Goal: Task Accomplishment & Management: Use online tool/utility

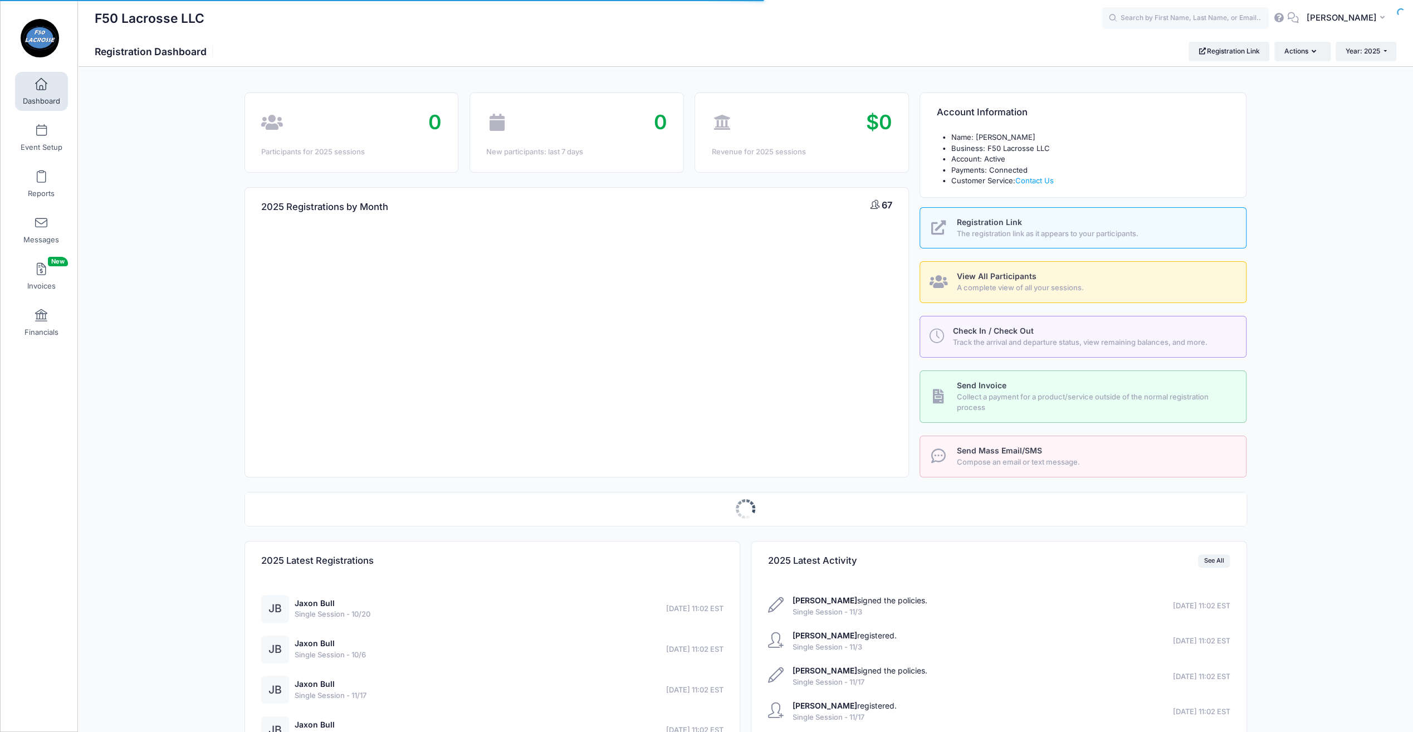
select select
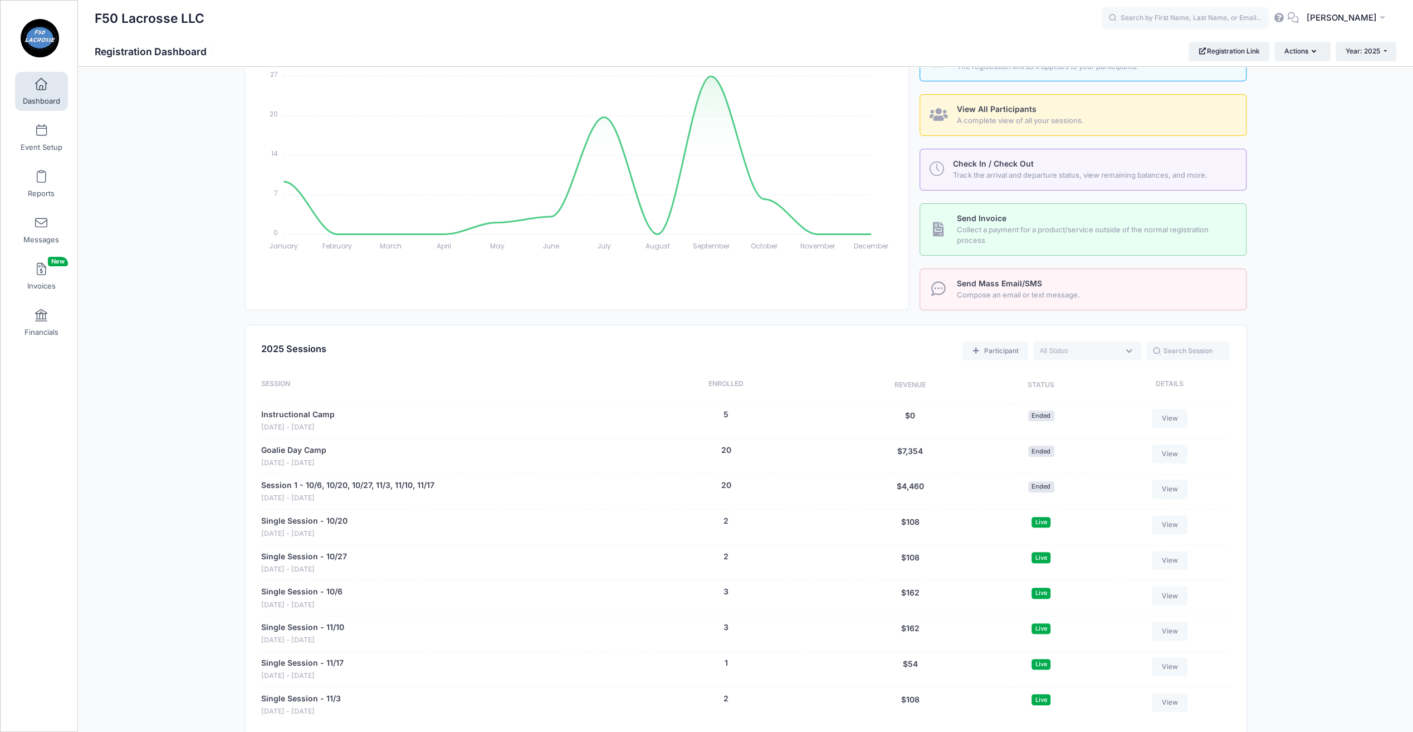
scroll to position [278, 0]
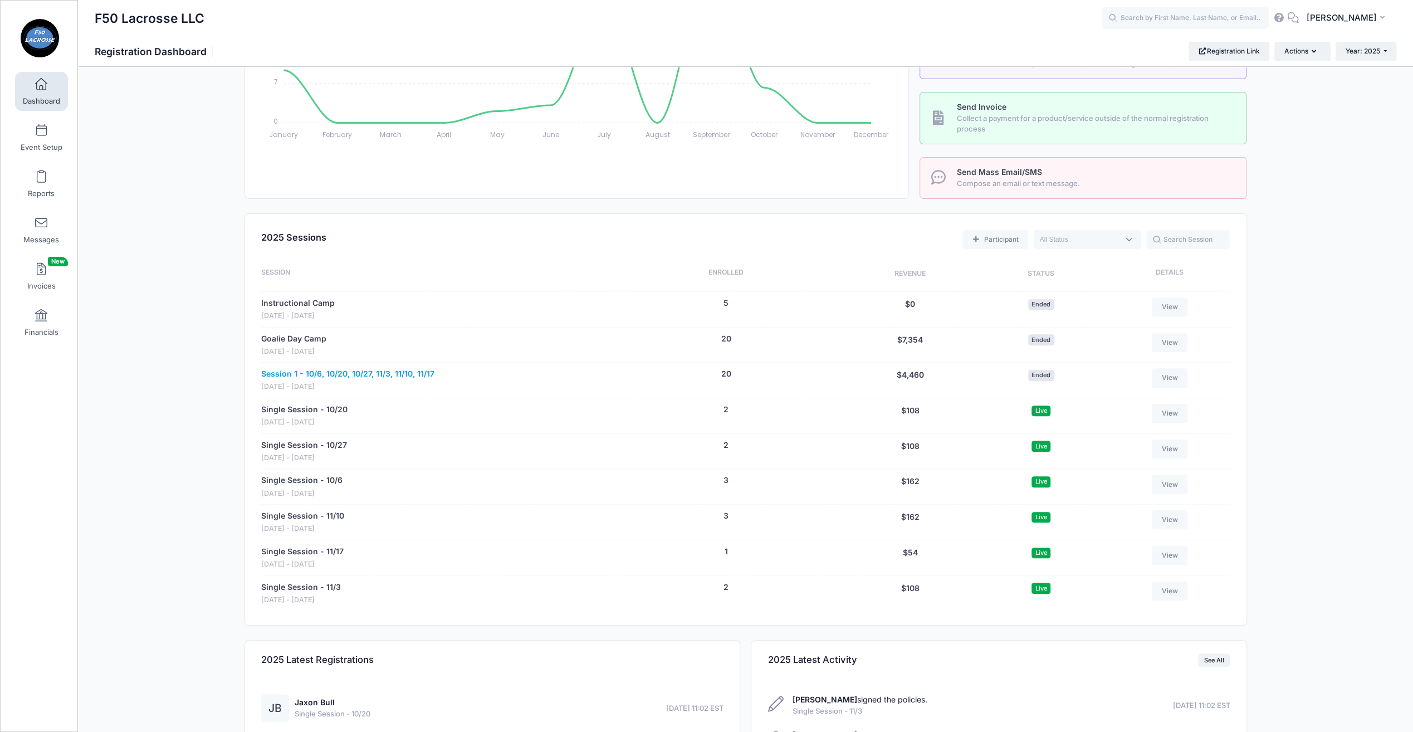
click at [351, 368] on link "Session 1 - 10/6, 10/20, 10/27, 11/3, 11/10, 11/17" at bounding box center [347, 374] width 173 height 12
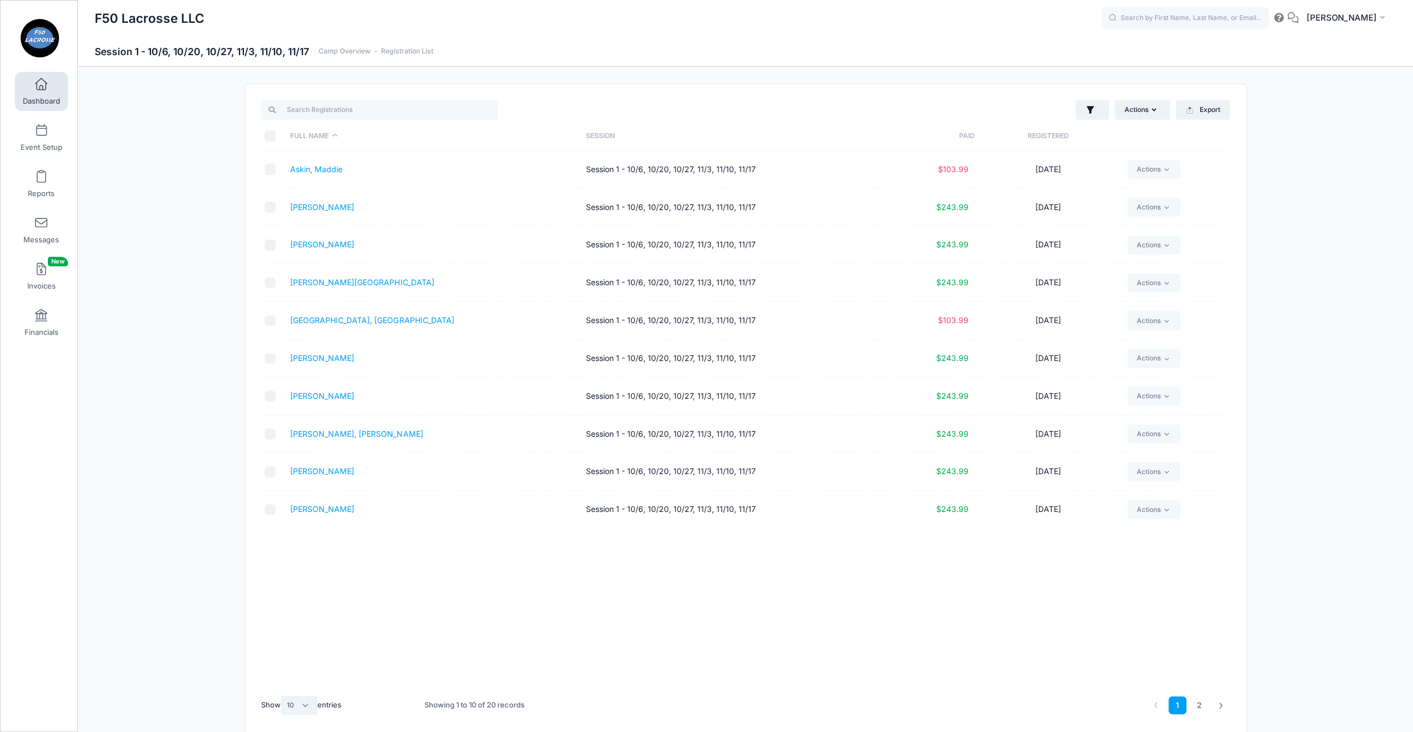
click at [311, 710] on select "All 10 25 50" at bounding box center [299, 704] width 37 height 19
select select "-1"
click at [282, 695] on select "All 10 25 50" at bounding box center [299, 704] width 37 height 19
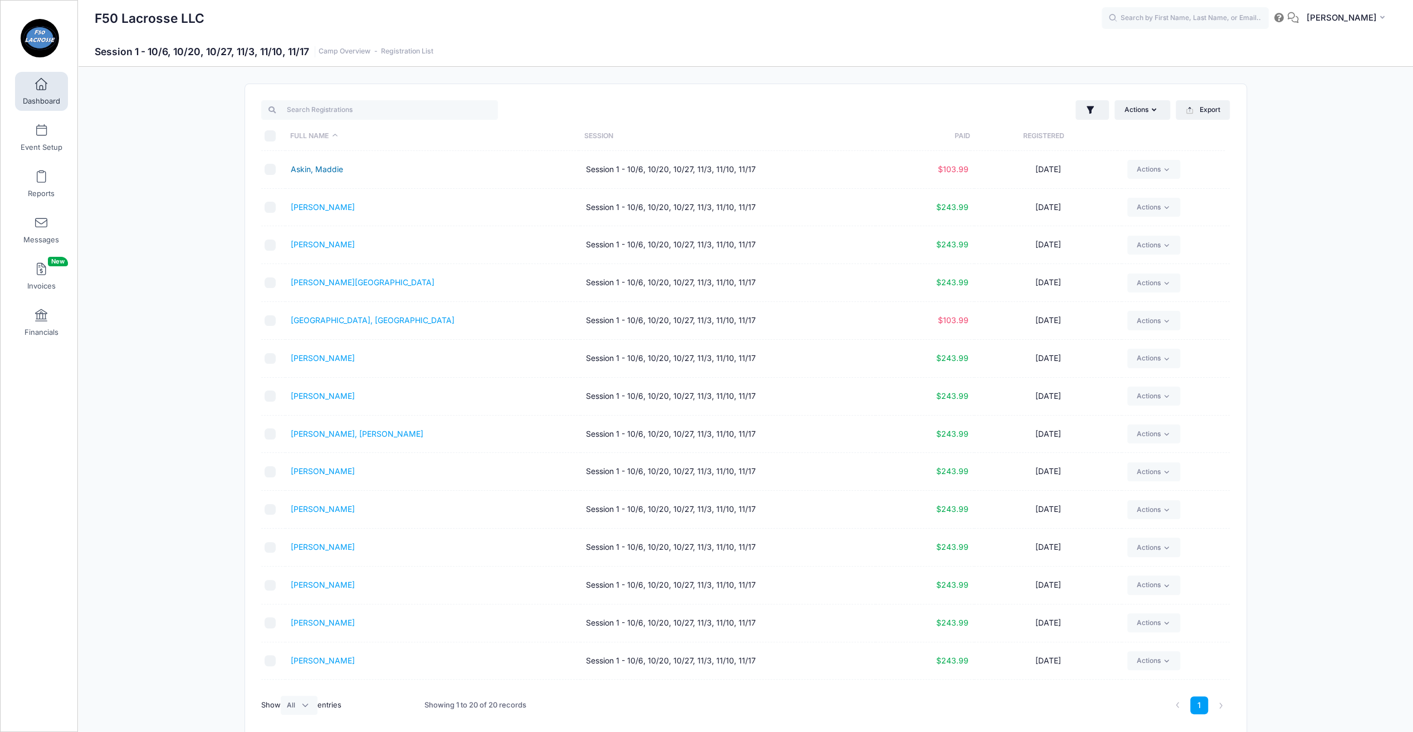
click at [324, 169] on link "Askin, Maddie" at bounding box center [317, 168] width 52 height 9
click at [324, 205] on link "[PERSON_NAME]" at bounding box center [323, 206] width 64 height 9
click at [331, 239] on link "Bosack, Chase" at bounding box center [323, 243] width 64 height 9
click at [331, 394] on link "Filiaci, Audrey" at bounding box center [323, 395] width 64 height 9
click at [325, 581] on link "Mellenthine, Adrian" at bounding box center [323, 584] width 64 height 9
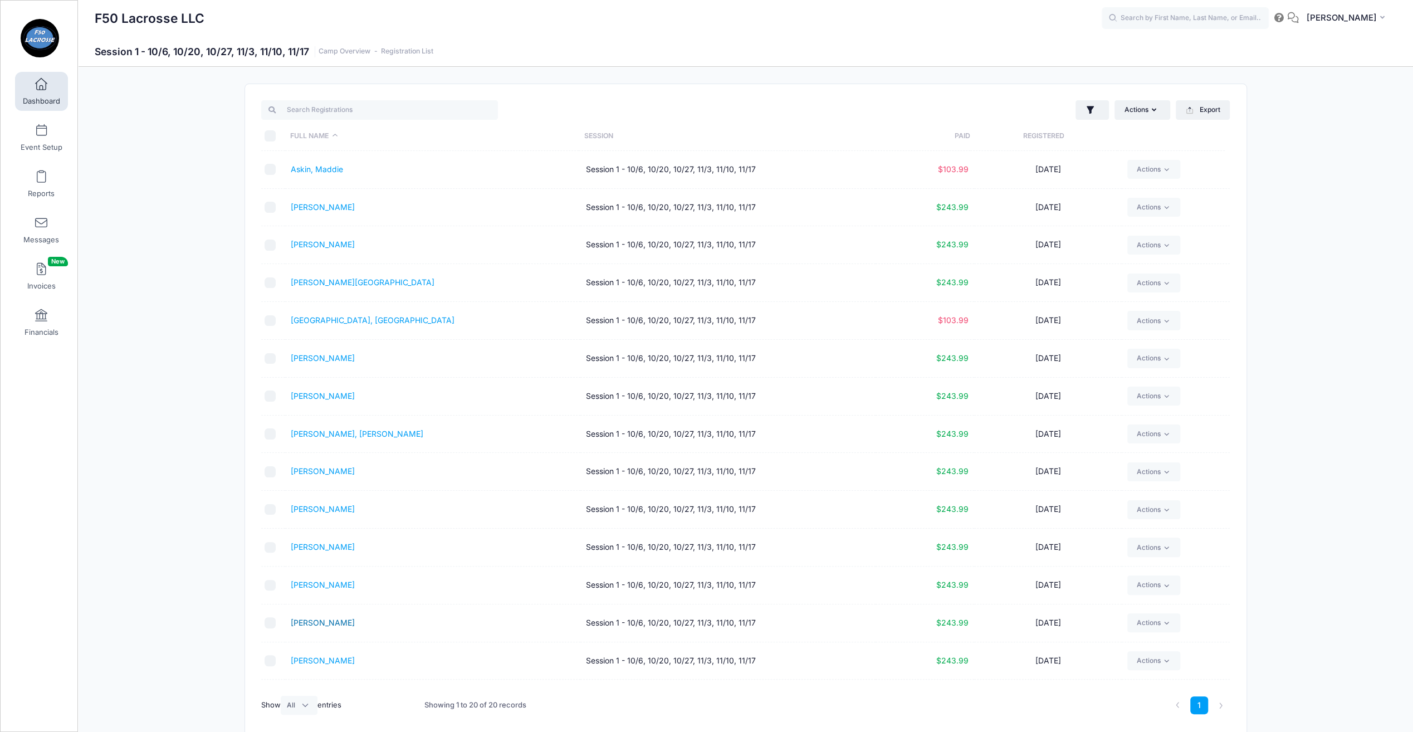
click at [333, 619] on link "Miceli, Zachary" at bounding box center [323, 621] width 64 height 9
click at [321, 655] on link "Morgan, Sam" at bounding box center [323, 659] width 64 height 9
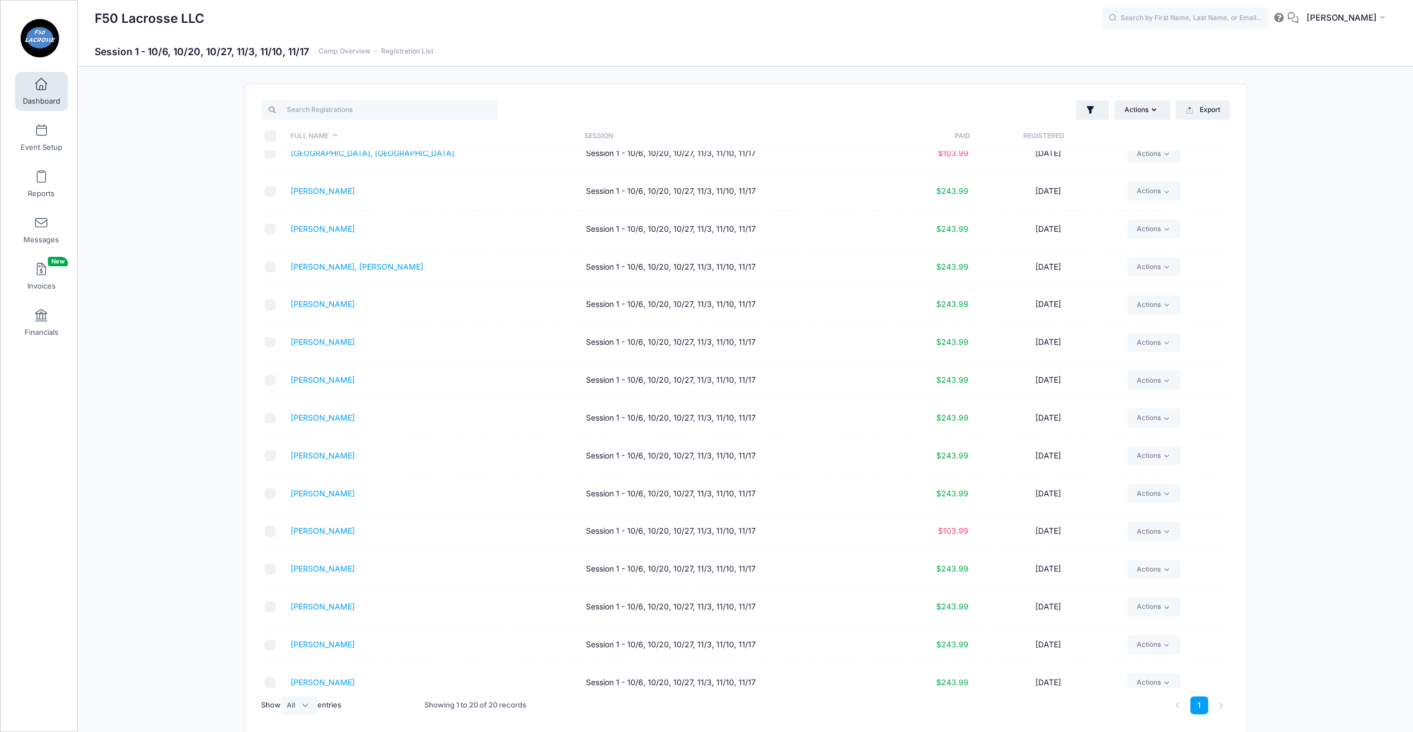
scroll to position [214, 0]
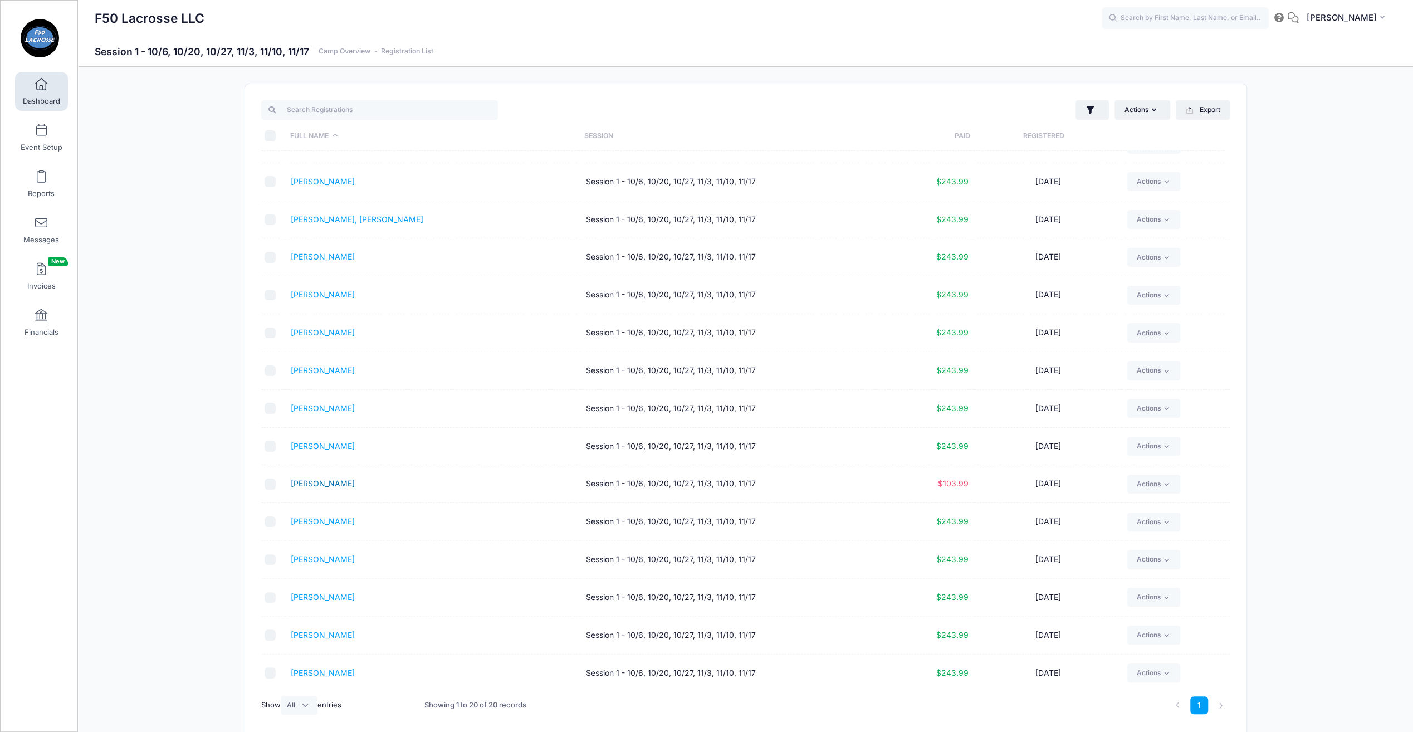
click at [349, 481] on link "[PERSON_NAME]" at bounding box center [323, 482] width 64 height 9
click at [340, 481] on link "Schimmel, Logan" at bounding box center [323, 482] width 64 height 9
click at [306, 516] on link "Schroeder, Logan" at bounding box center [323, 520] width 64 height 9
click at [331, 556] on link "Schroeder, Mason" at bounding box center [323, 558] width 64 height 9
click at [319, 593] on link "Storti, James" at bounding box center [323, 596] width 64 height 9
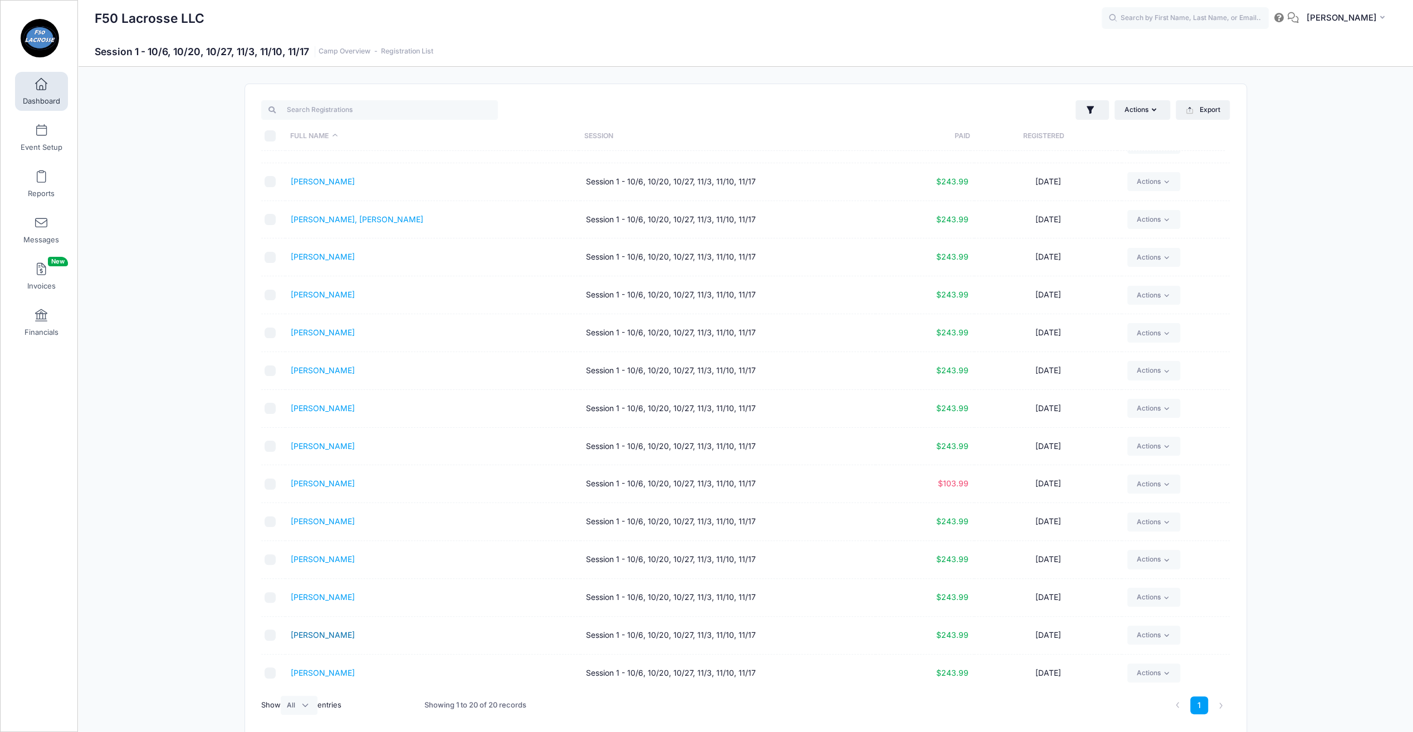
click at [308, 630] on link "Stuart, Natalie" at bounding box center [323, 634] width 64 height 9
click at [329, 663] on td "Wallgren, Brody" at bounding box center [432, 672] width 295 height 37
click at [329, 668] on link "Wallgren, Brody" at bounding box center [323, 672] width 64 height 9
click at [41, 135] on span at bounding box center [41, 131] width 0 height 12
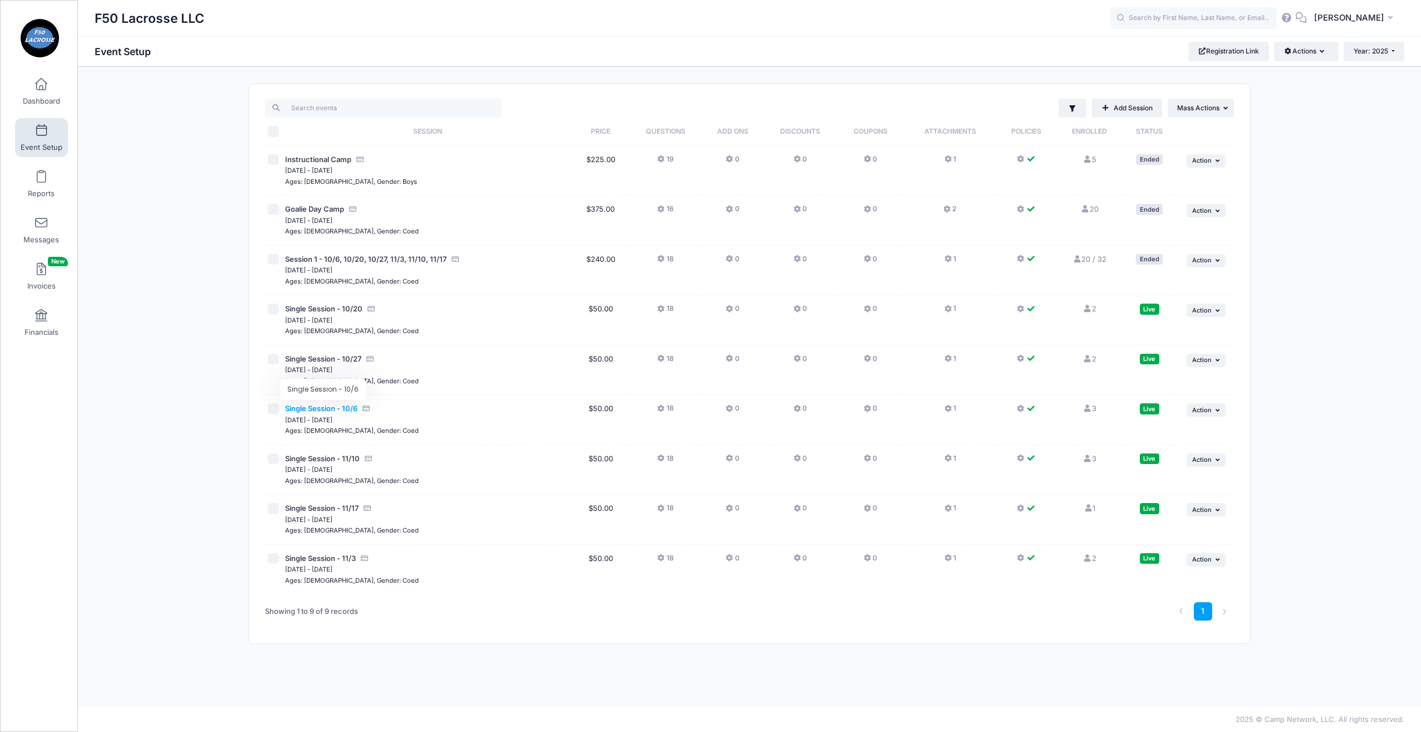
click at [313, 407] on span "Single Session - 10/6" at bounding box center [321, 408] width 72 height 9
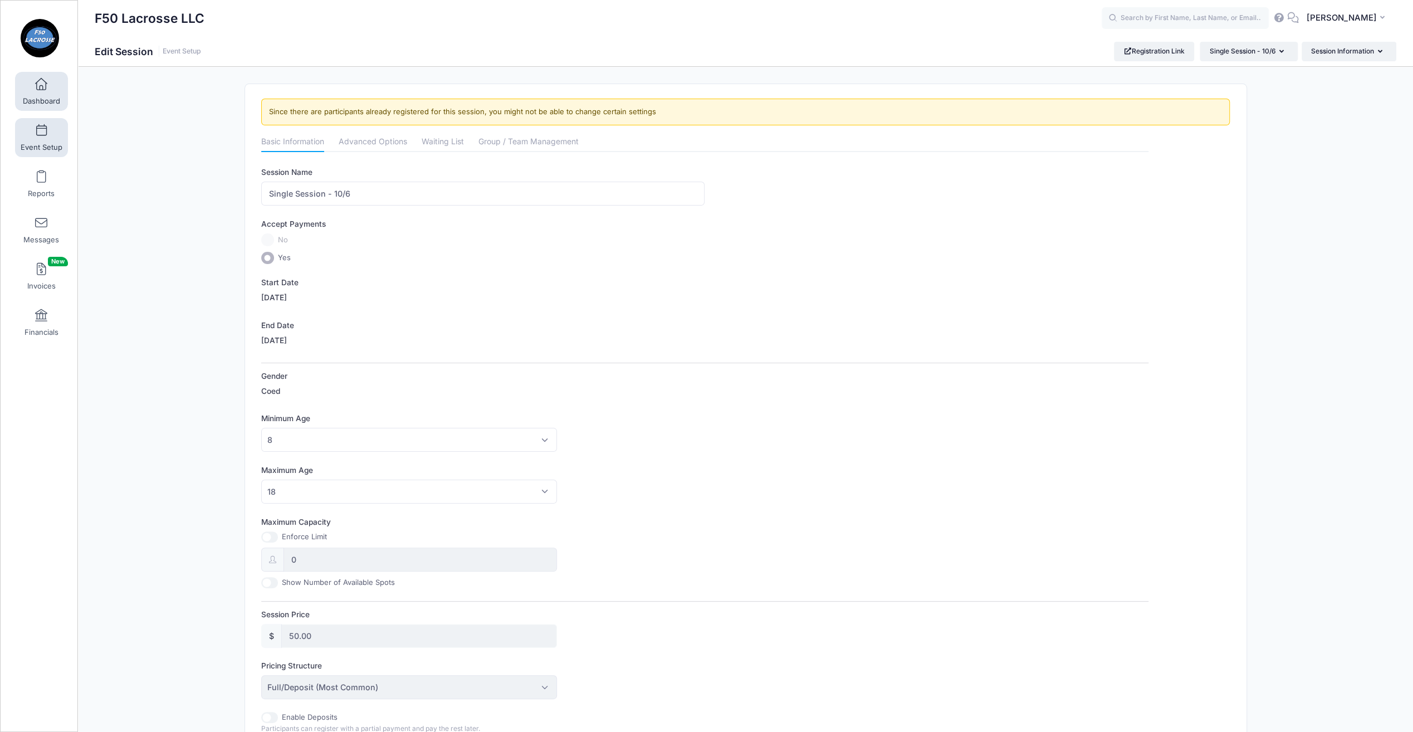
click at [36, 94] on link "Dashboard" at bounding box center [41, 91] width 53 height 39
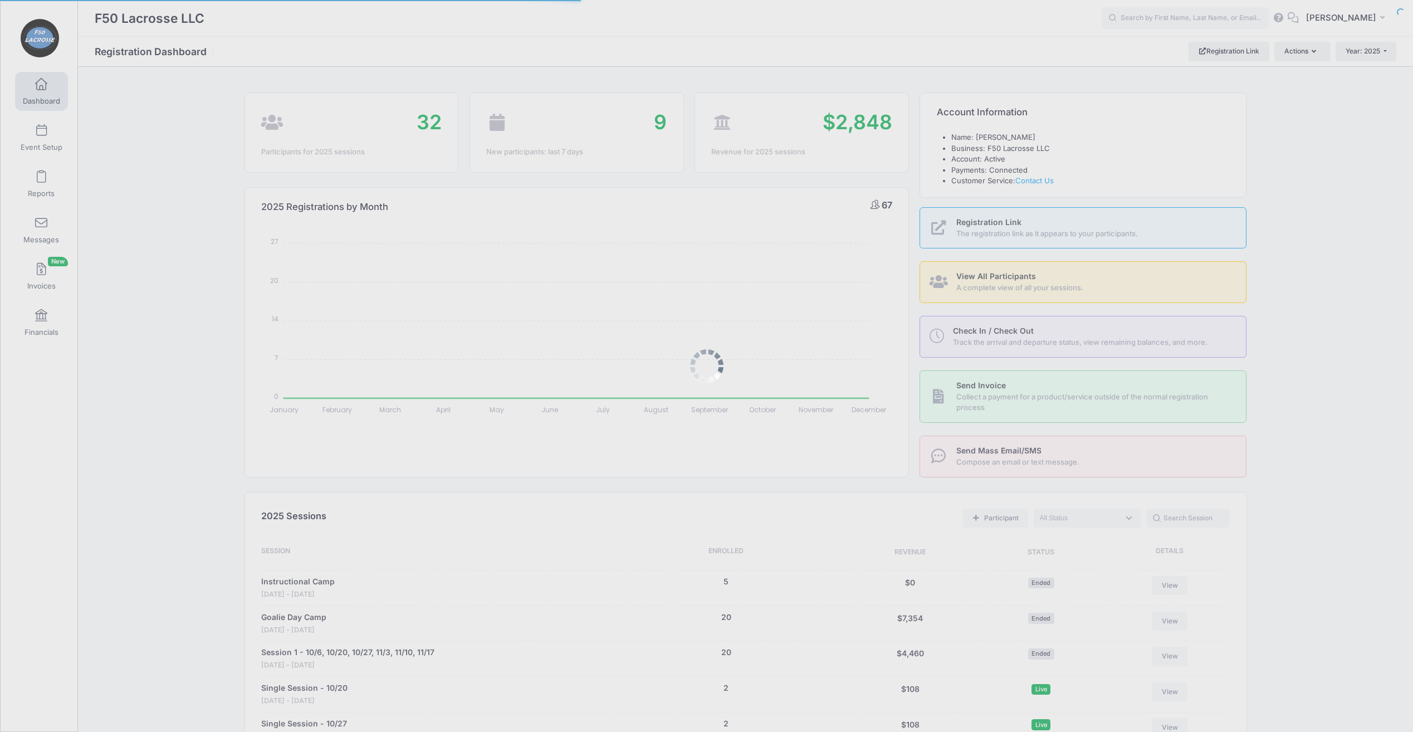
select select
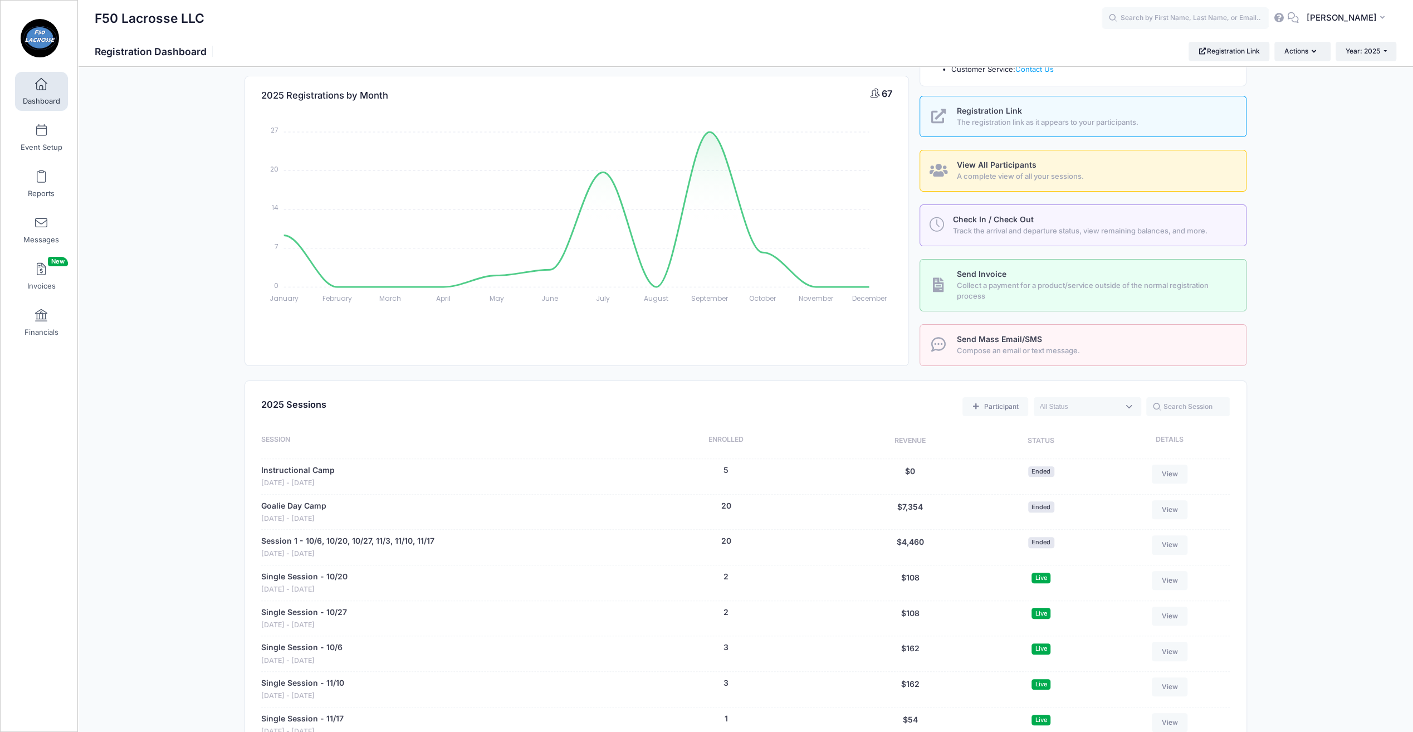
scroll to position [278, 0]
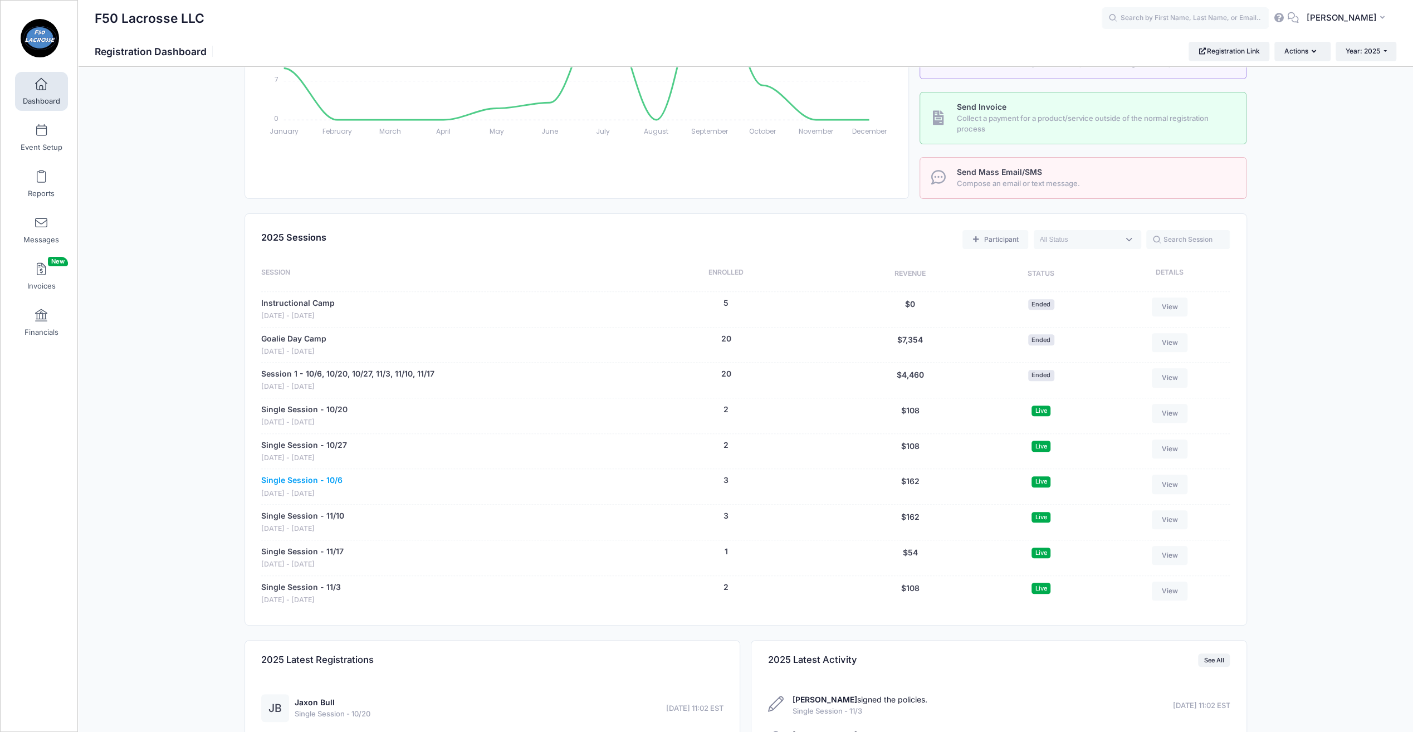
click at [304, 476] on link "Single Session - 10/6" at bounding box center [301, 480] width 81 height 12
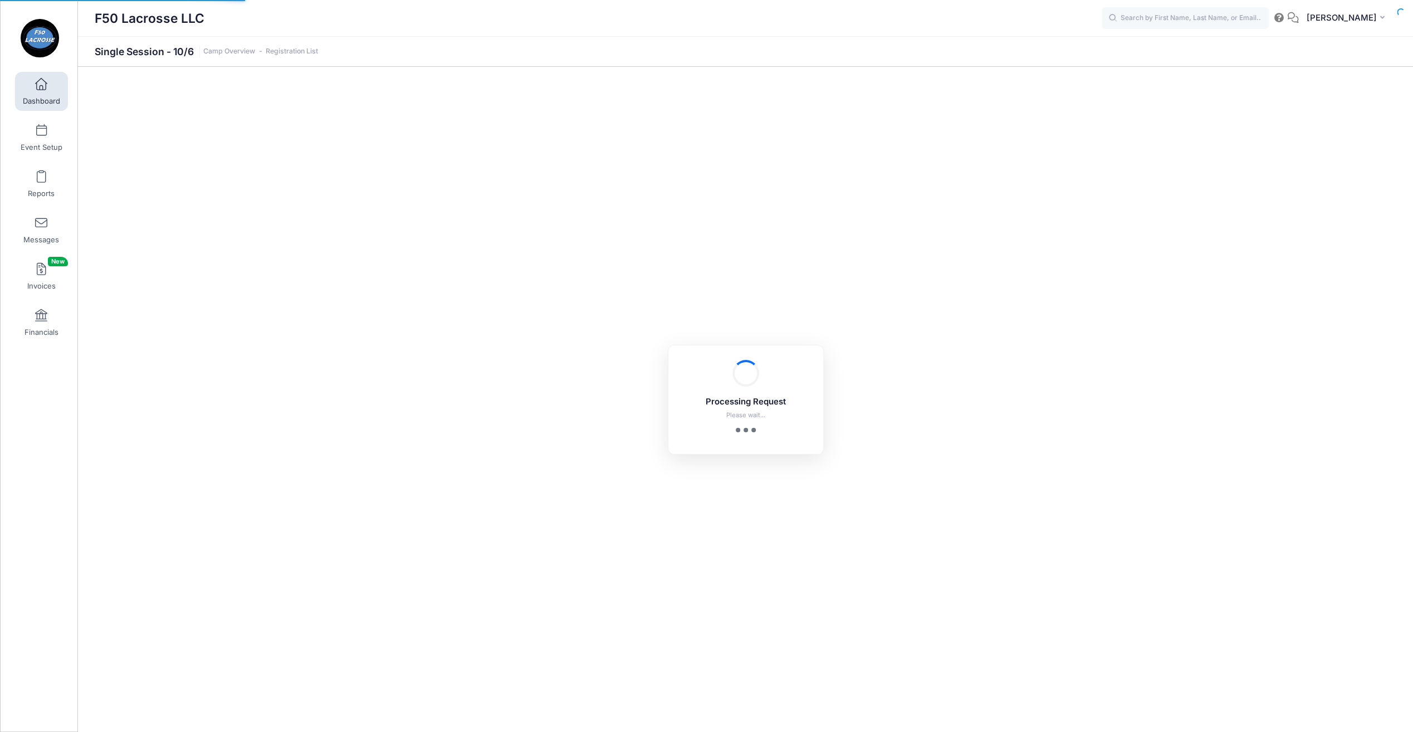
select select "10"
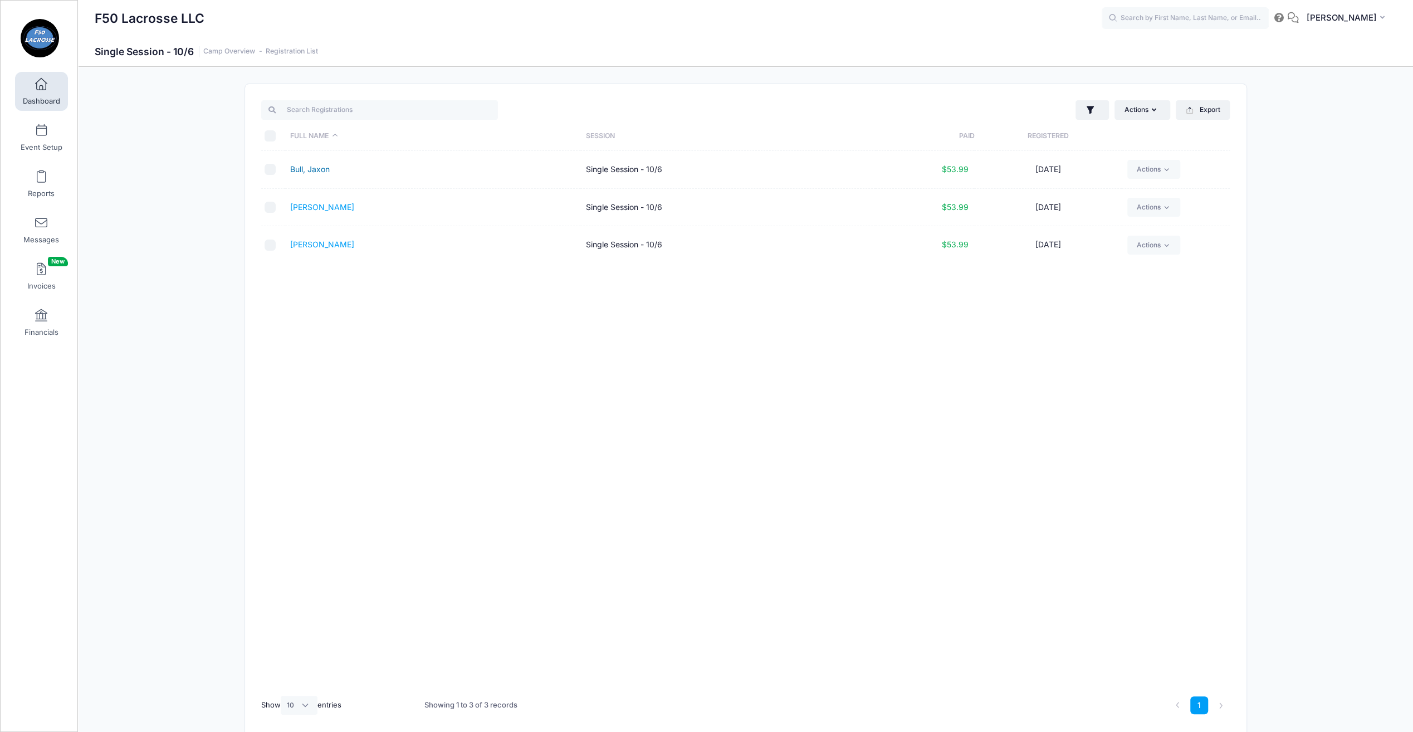
click at [314, 168] on link "Bull, Jaxon" at bounding box center [310, 168] width 40 height 9
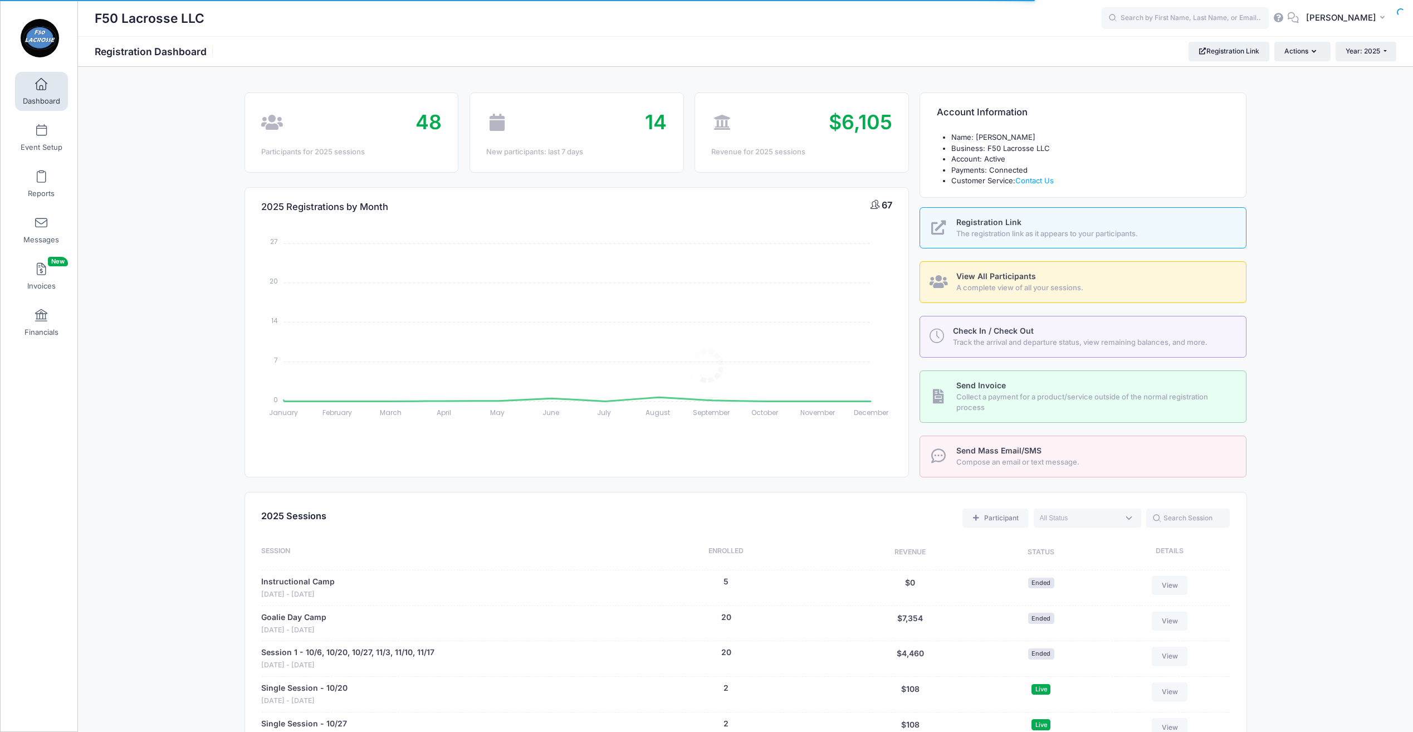
select select
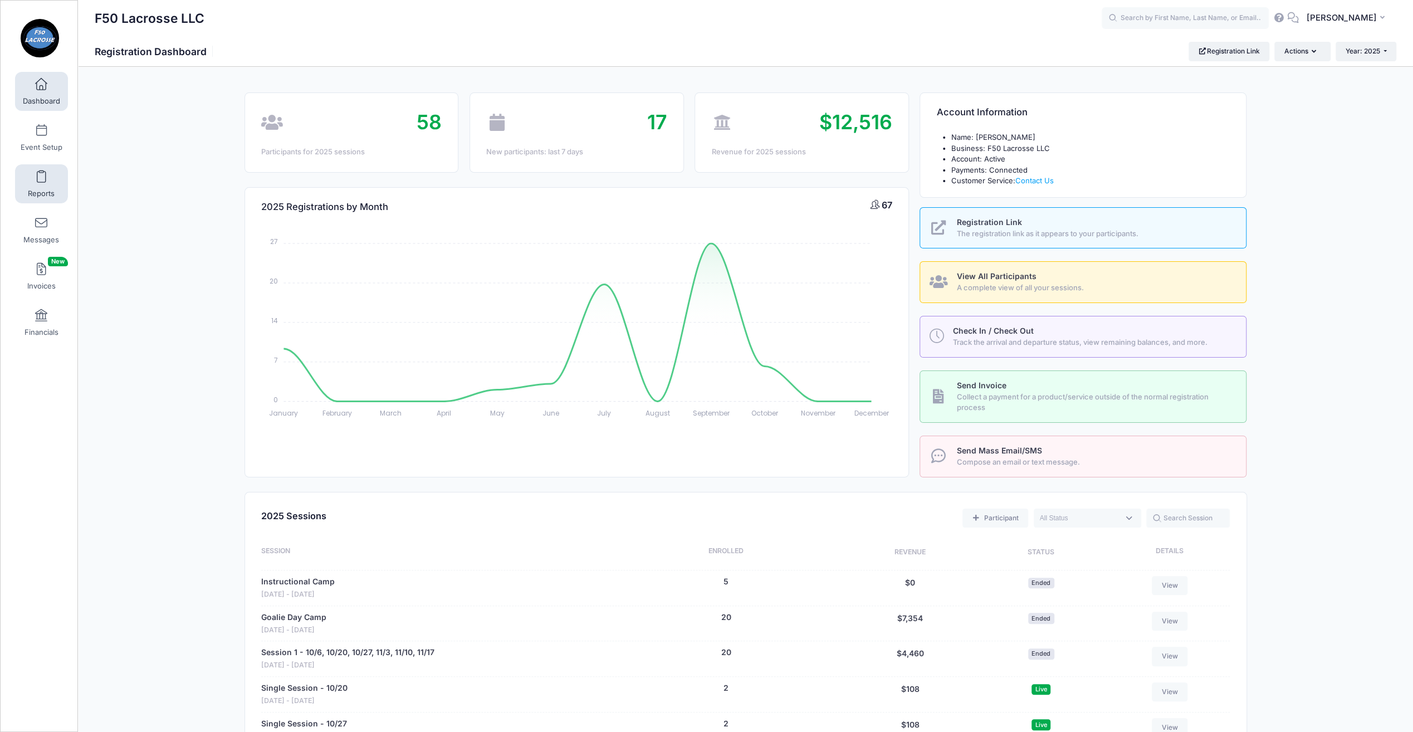
click at [30, 183] on link "Reports" at bounding box center [41, 183] width 53 height 39
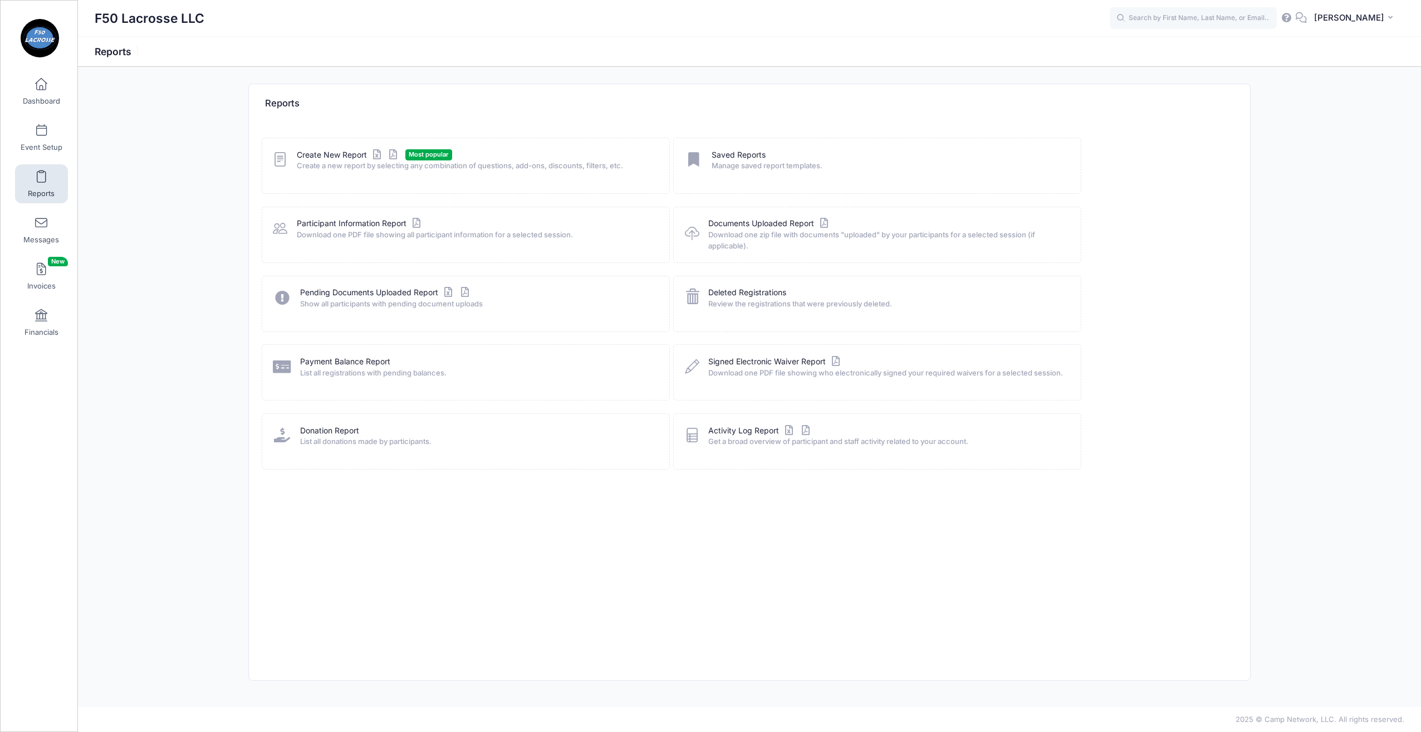
click at [322, 165] on span "Create a new report by selecting any combination of questions, add-ons, discoun…" at bounding box center [476, 165] width 358 height 11
click at [349, 149] on link "Create New Report" at bounding box center [349, 155] width 104 height 12
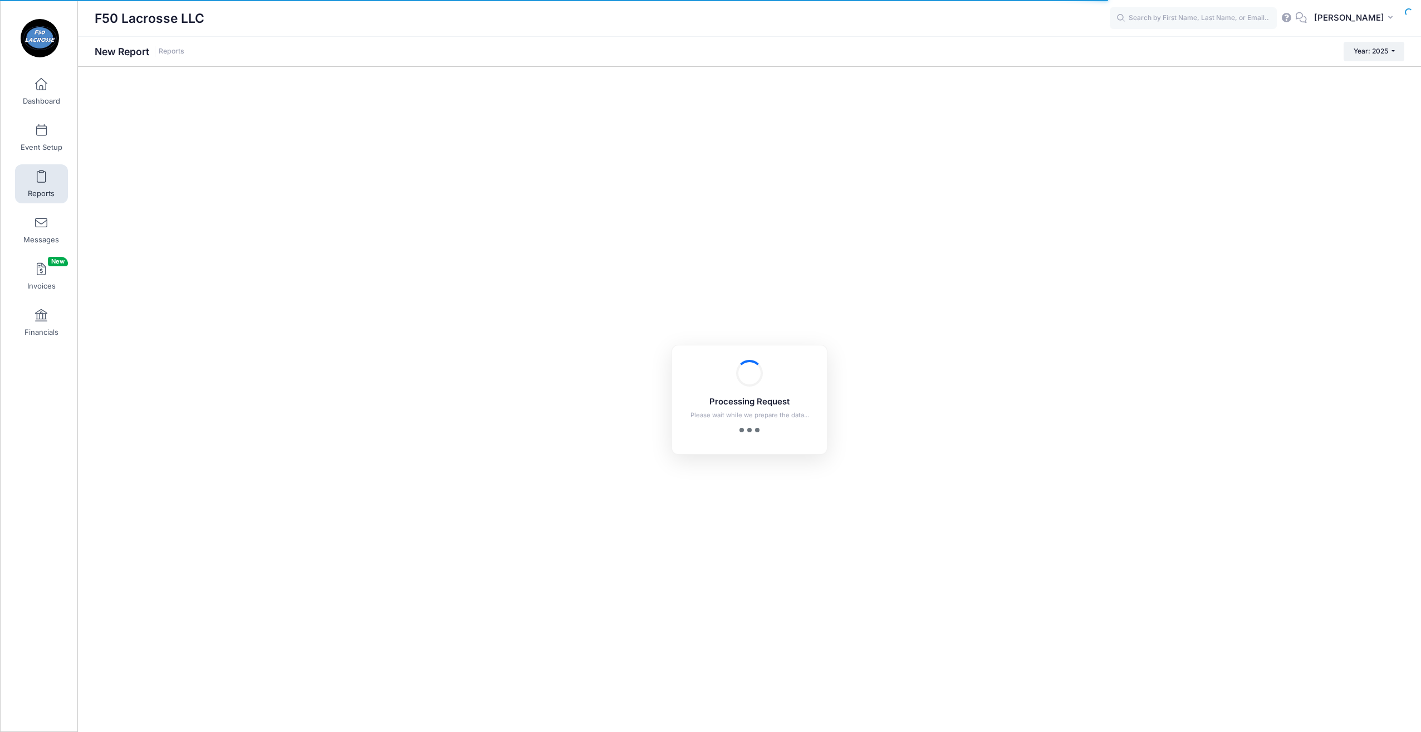
checkbox input "true"
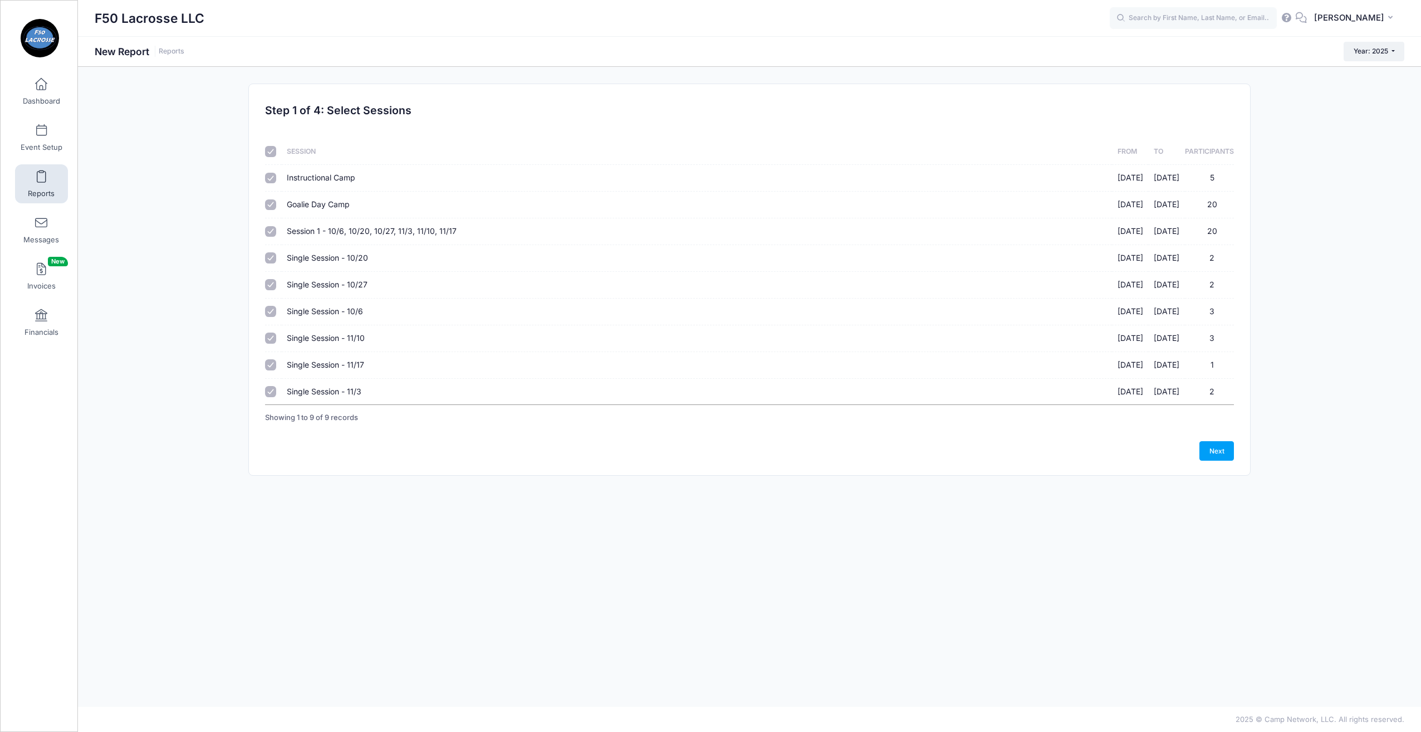
click at [267, 153] on input "checkbox" at bounding box center [270, 151] width 11 height 11
checkbox input "false"
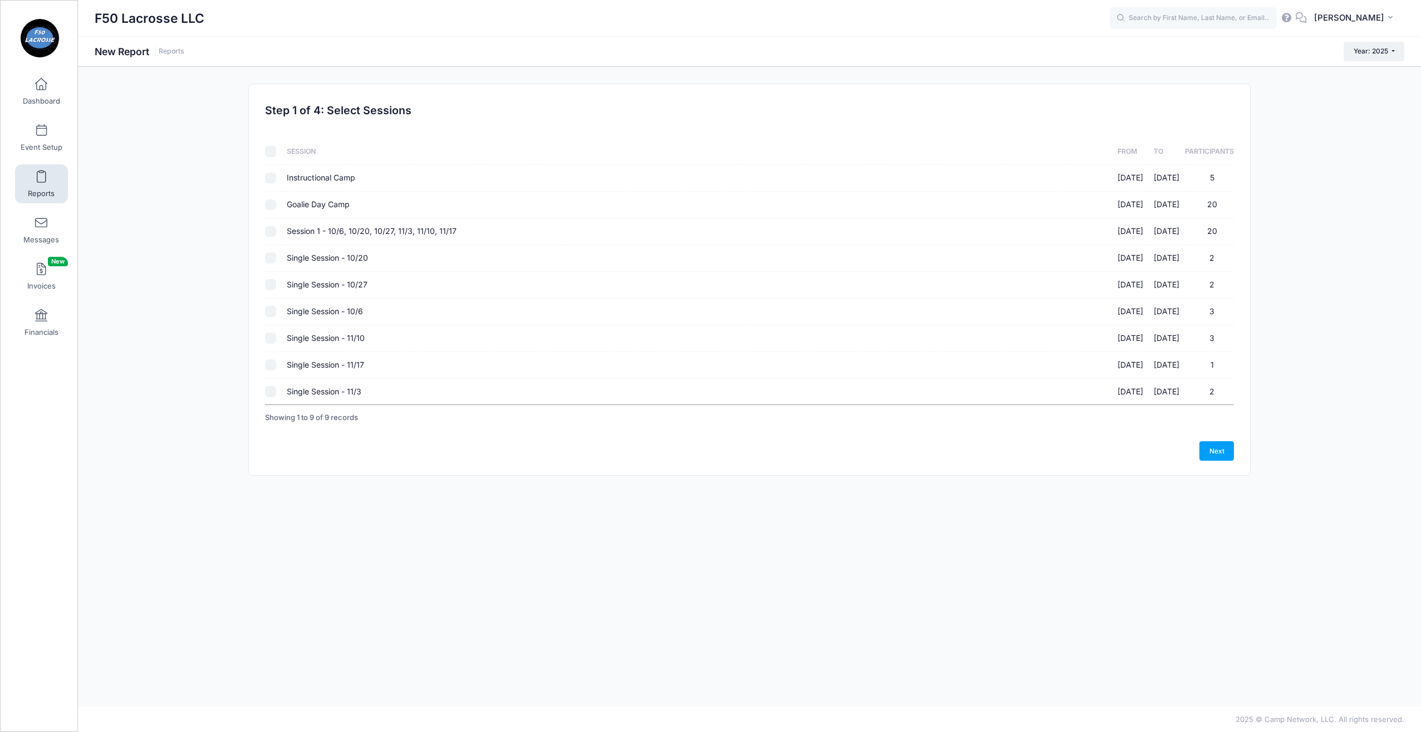
checkbox input "false"
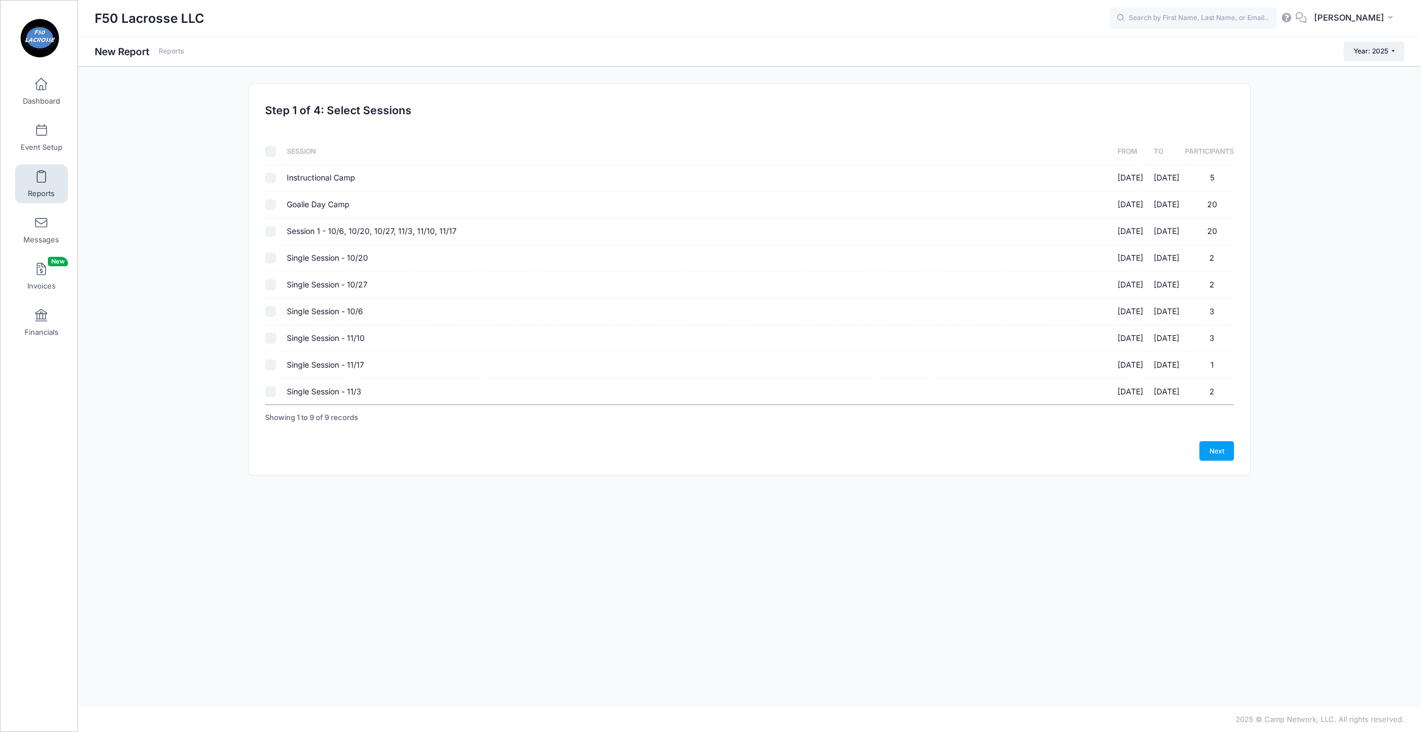
checkbox input "false"
click at [269, 311] on input "Single Session - 10/6 09/29/2025 - 10/07/2025 3" at bounding box center [270, 311] width 11 height 11
checkbox input "true"
click at [267, 227] on input "Session 1 - 10/6, 10/20, 10/27, 11/3, 11/10, 11/17 09/10/2025 - 09/29/2025 20" at bounding box center [270, 231] width 11 height 11
checkbox input "true"
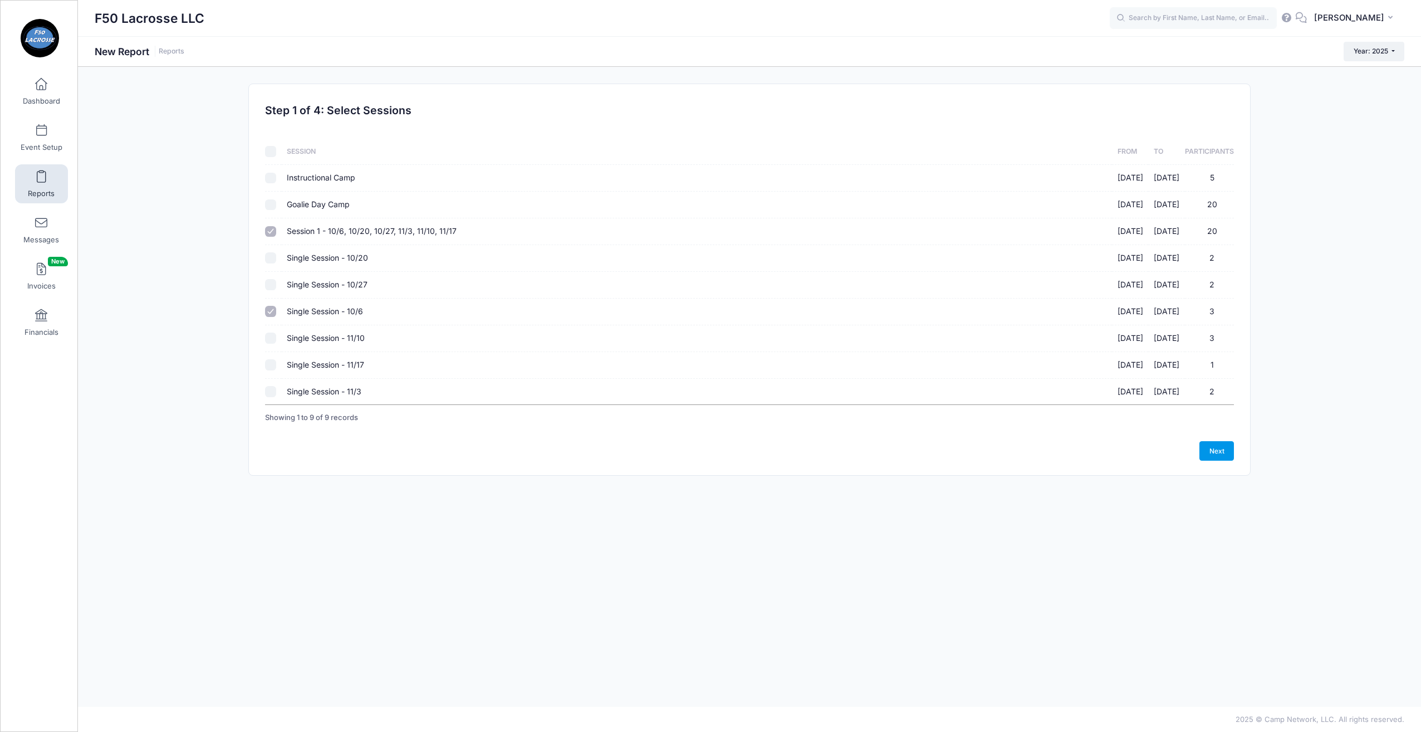
drag, startPoint x: 1220, startPoint y: 449, endPoint x: 1109, endPoint y: 425, distance: 113.2
click at [1220, 449] on link "Next" at bounding box center [1216, 450] width 35 height 19
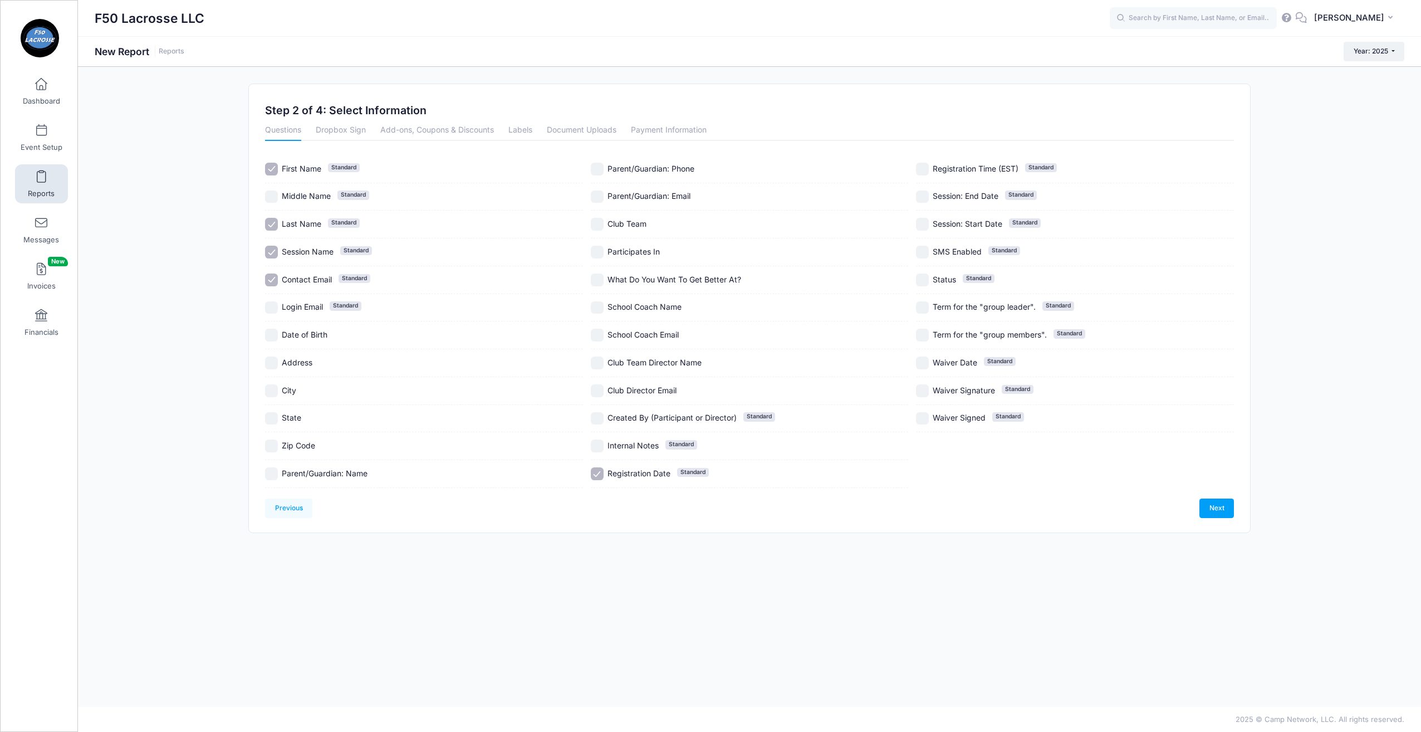
click at [599, 249] on input "Participates In" at bounding box center [597, 252] width 13 height 13
checkbox input "true"
click at [278, 280] on label "Contact Email Standard" at bounding box center [424, 279] width 318 height 13
checkbox input "false"
click at [275, 262] on div "Session Name Standard" at bounding box center [424, 252] width 318 height 28
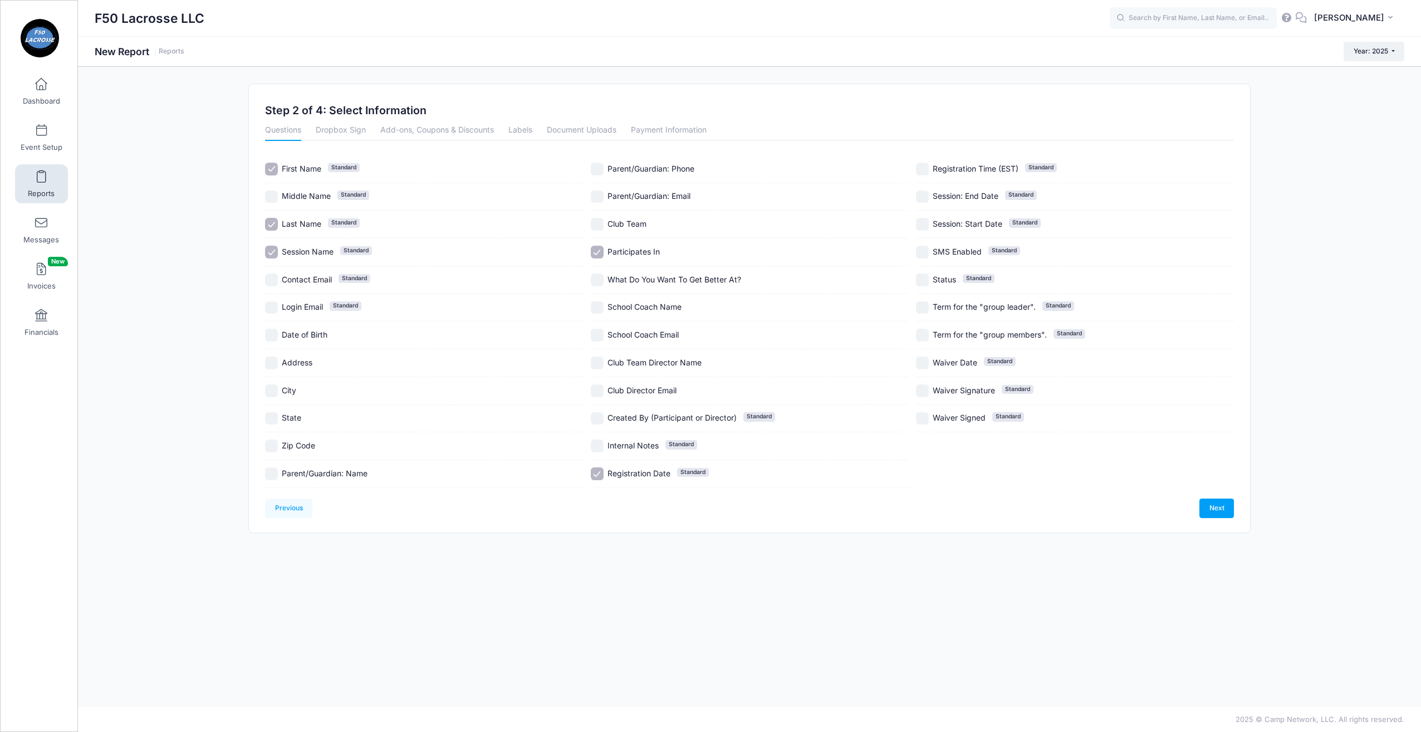
checkbox input "false"
click at [1210, 507] on link "Next" at bounding box center [1216, 507] width 35 height 19
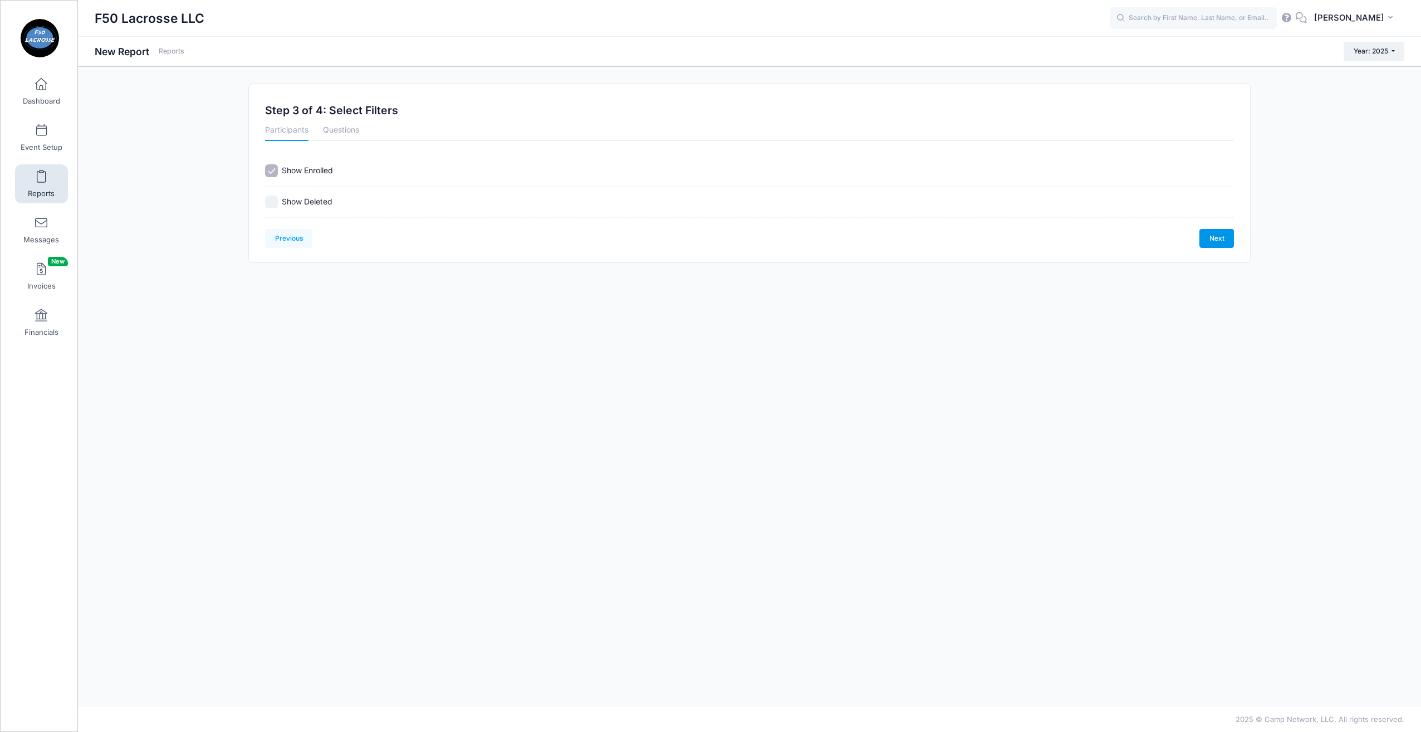
click at [1218, 239] on link "Next" at bounding box center [1216, 238] width 35 height 19
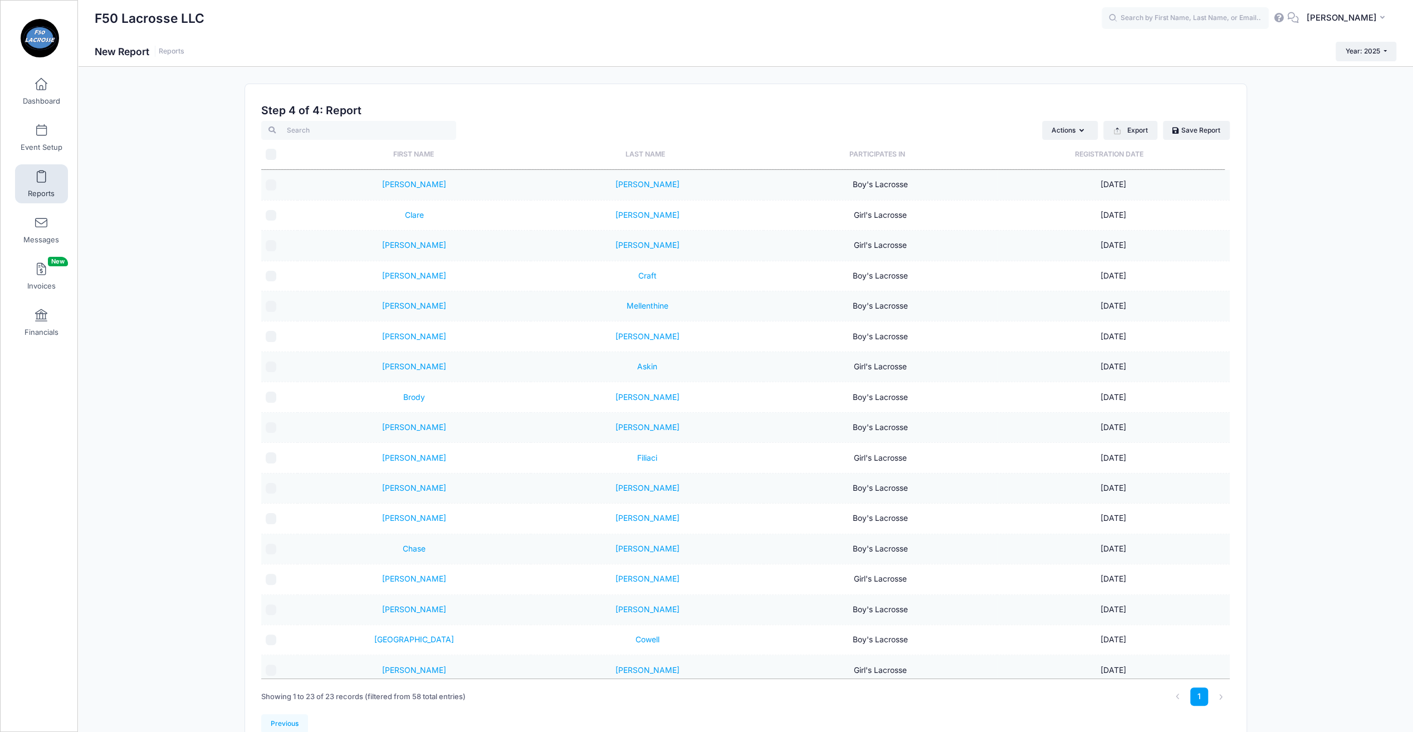
click at [888, 158] on th "Participates In" at bounding box center [877, 155] width 232 height 30
